Goal: Information Seeking & Learning: Learn about a topic

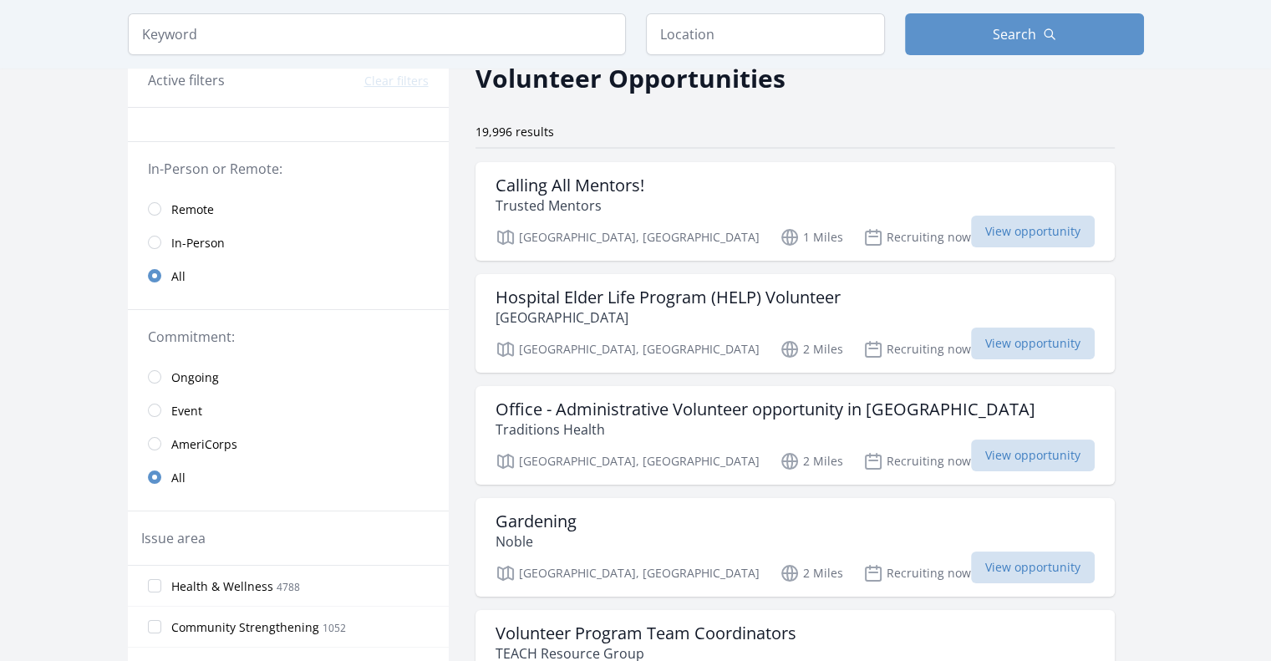
scroll to position [84, 0]
click at [157, 379] on input "radio" at bounding box center [154, 375] width 13 height 13
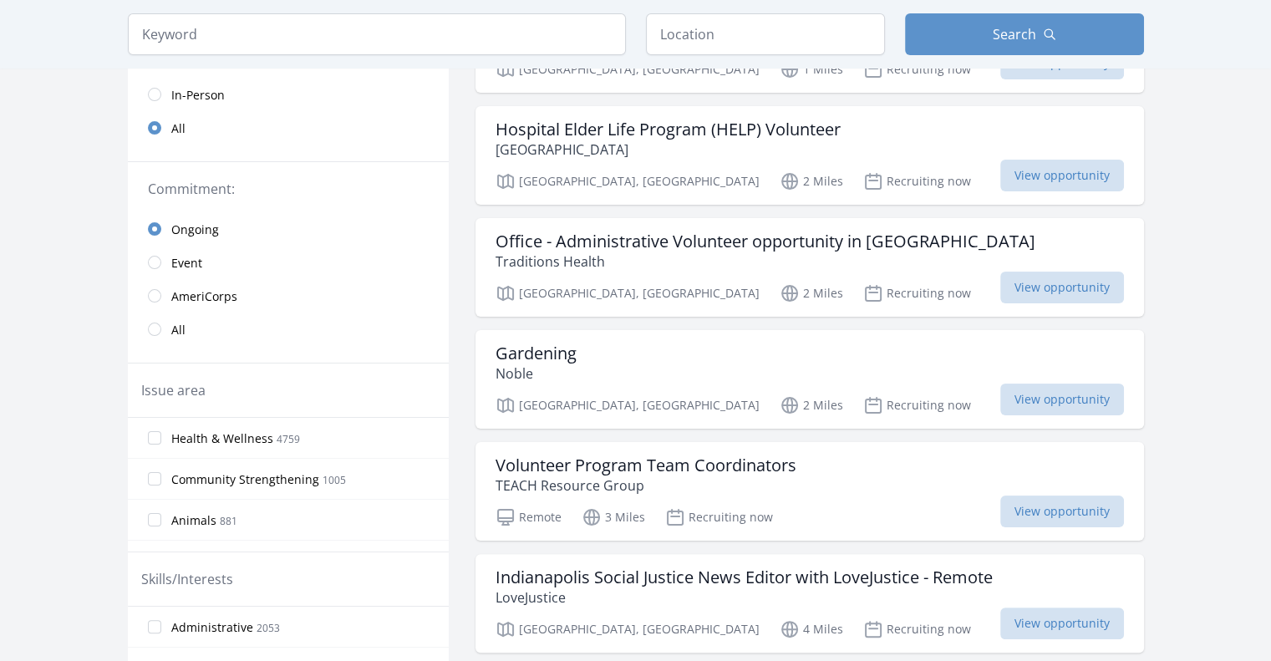
scroll to position [84, 0]
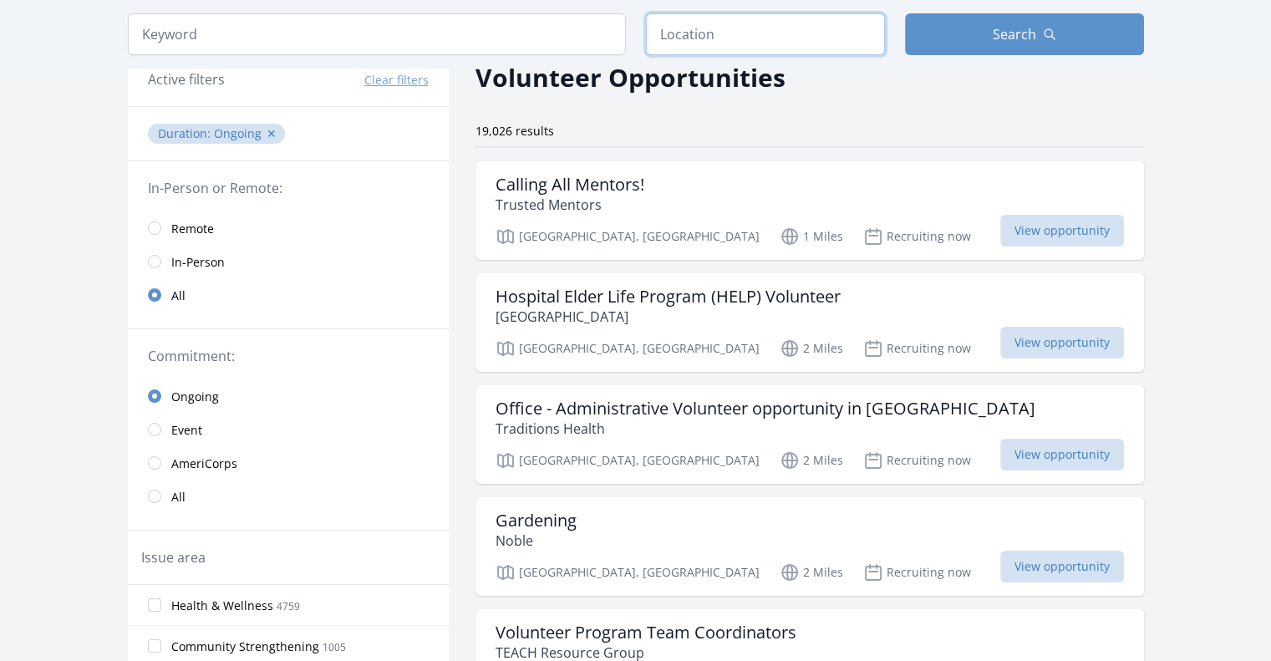
click at [781, 33] on input "text" at bounding box center [765, 34] width 239 height 42
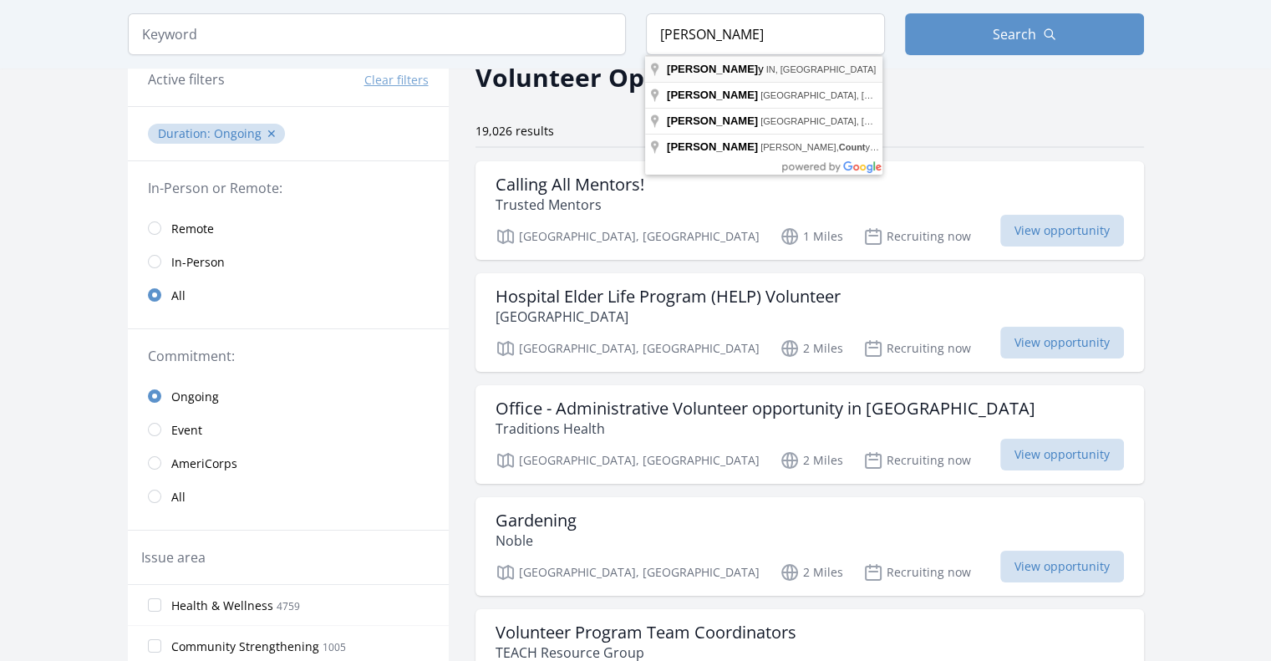
type input "Jay County, [GEOGRAPHIC_DATA], [GEOGRAPHIC_DATA]"
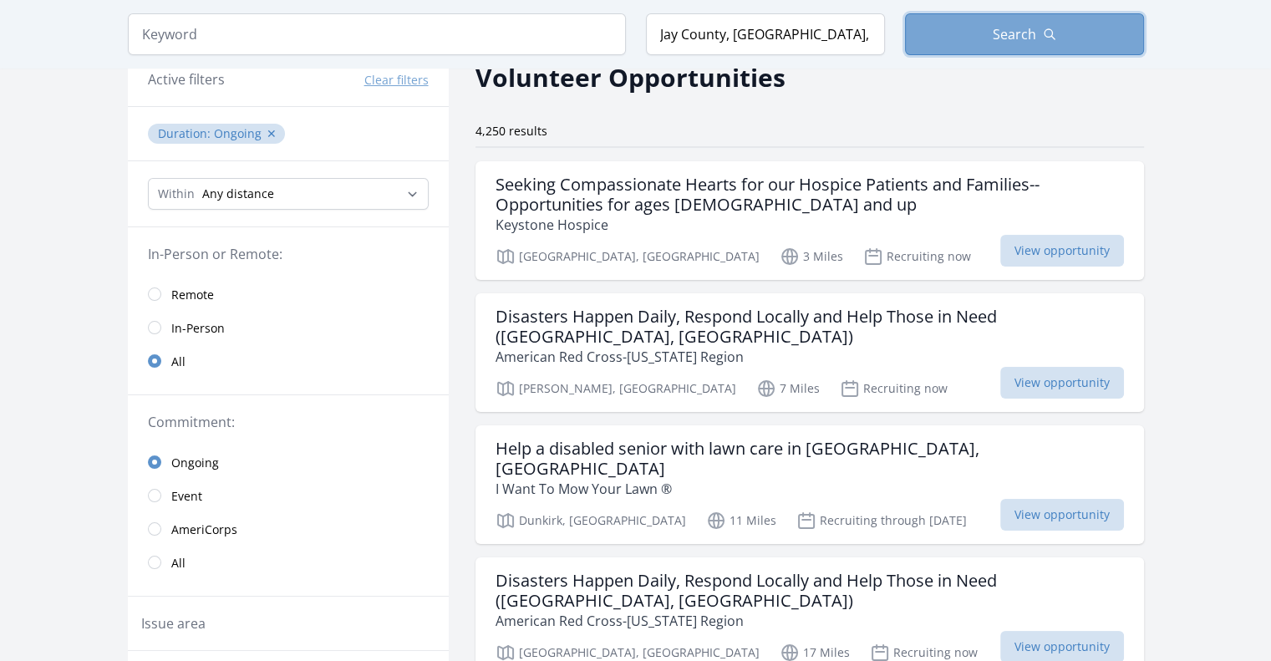
click at [972, 40] on button "Search" at bounding box center [1024, 34] width 239 height 42
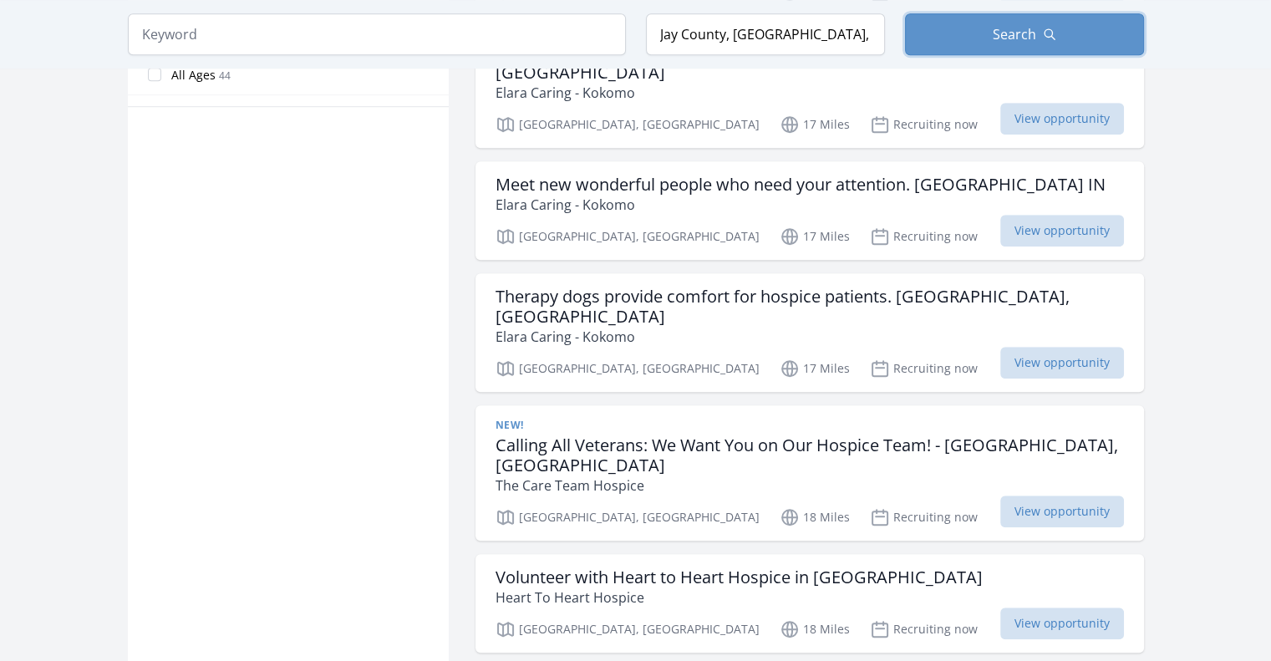
scroll to position [1170, 0]
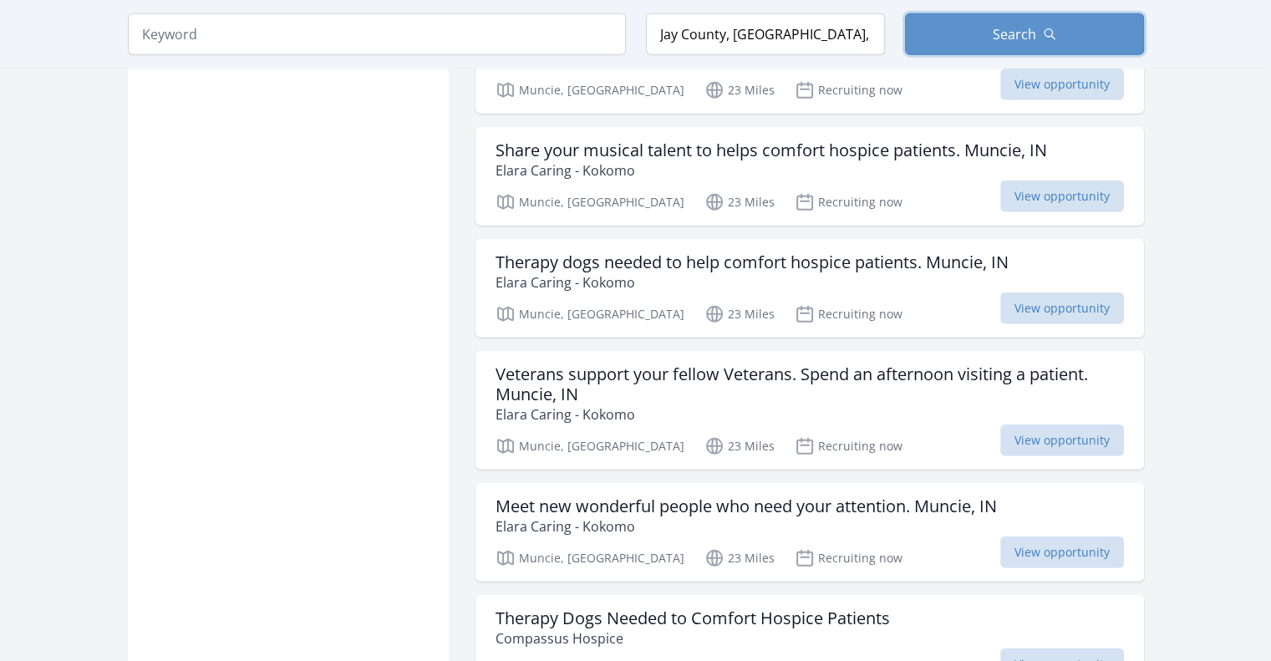
scroll to position [4262, 0]
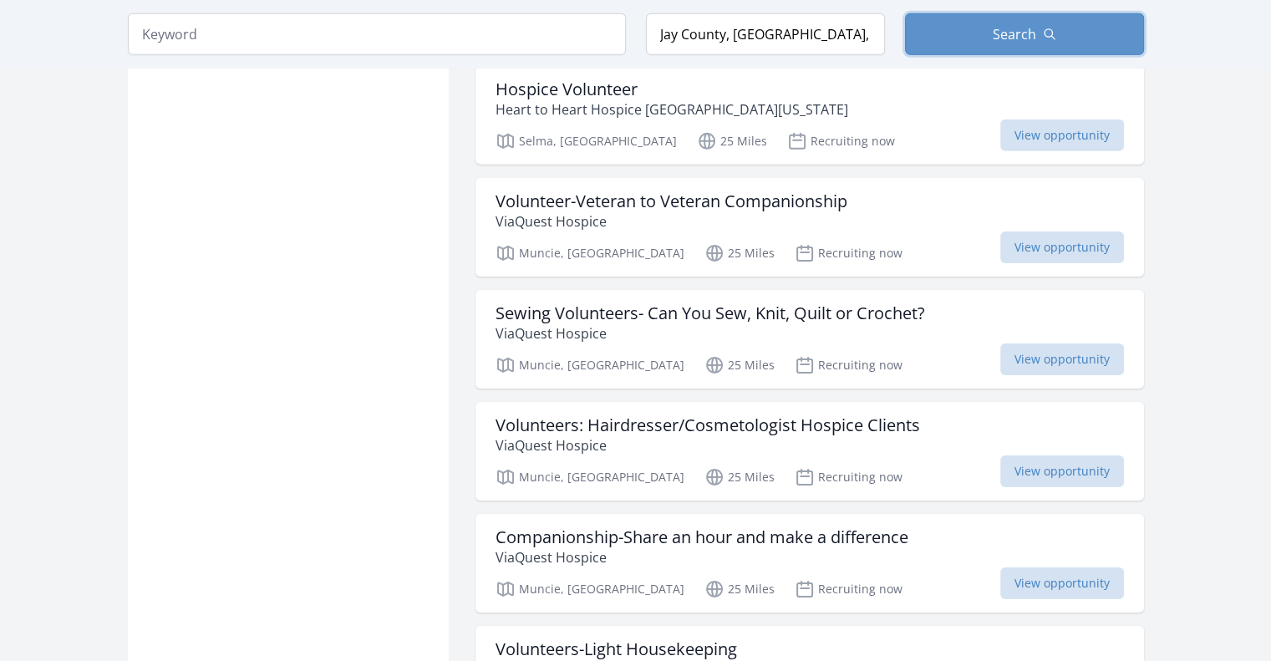
scroll to position [5432, 0]
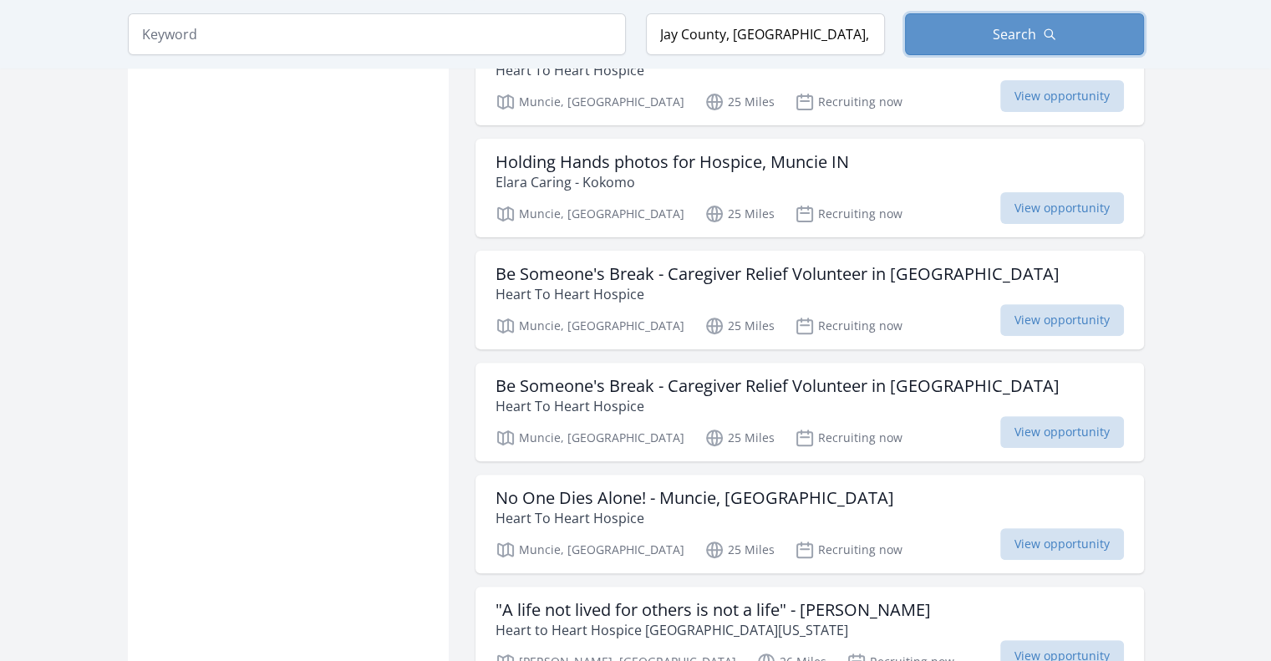
scroll to position [6509, 0]
